Goal: Task Accomplishment & Management: Use online tool/utility

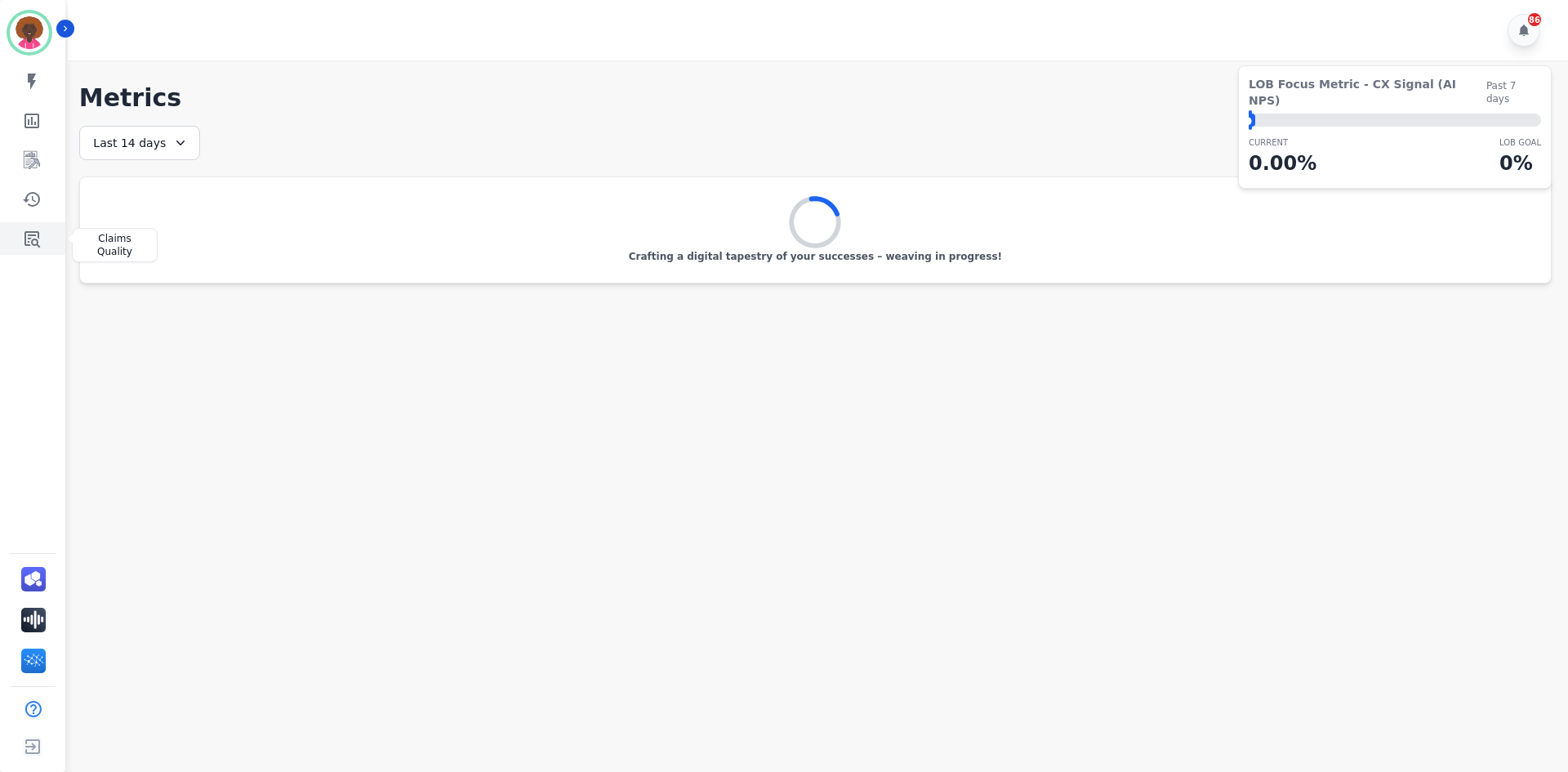
click at [33, 236] on icon "Sidebar" at bounding box center [33, 239] width 15 height 16
